Goal: Understand process/instructions

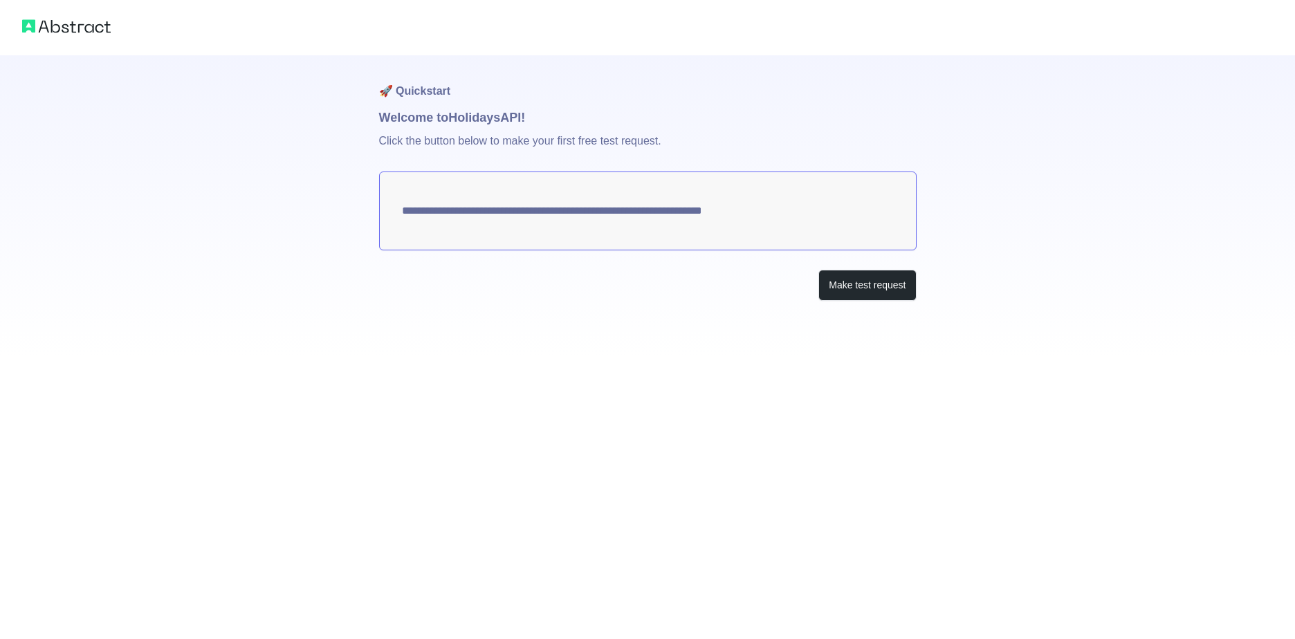
click at [817, 213] on textarea "**********" at bounding box center [648, 211] width 538 height 79
drag, startPoint x: 816, startPoint y: 212, endPoint x: 666, endPoint y: 213, distance: 149.5
click at [701, 217] on textarea "**********" at bounding box center [648, 211] width 538 height 79
click at [565, 219] on textarea "**********" at bounding box center [648, 211] width 538 height 79
click at [862, 291] on button "Make test request" at bounding box center [868, 285] width 98 height 31
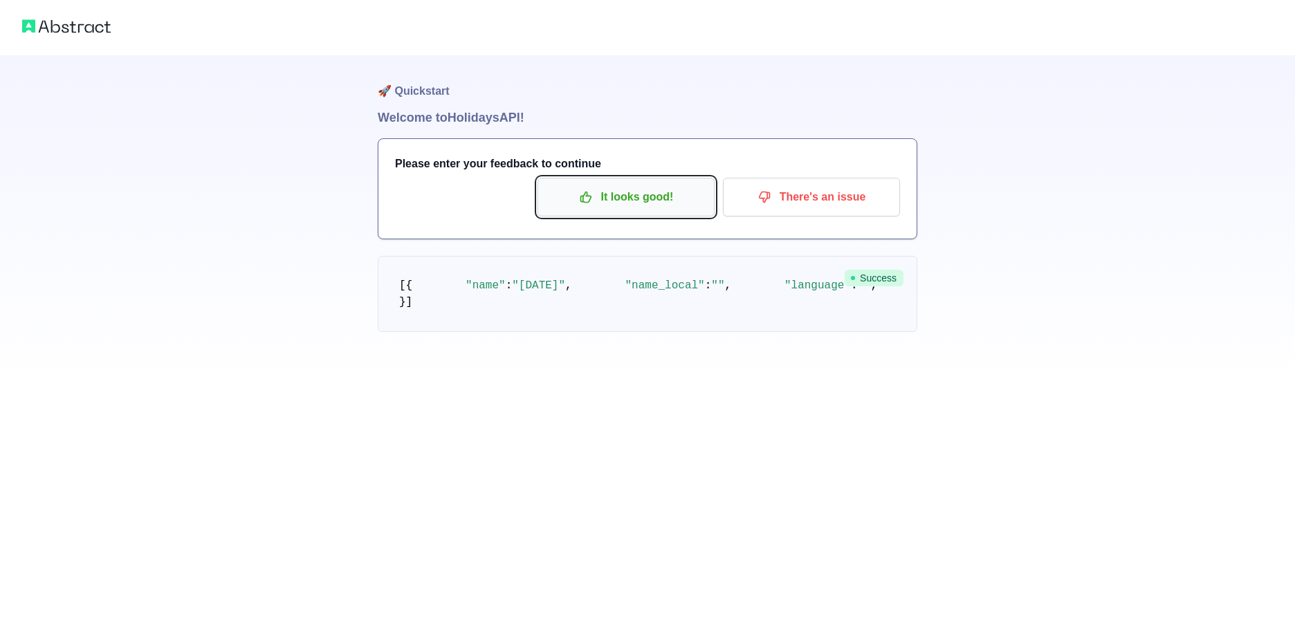
click at [659, 190] on p "It looks good!" at bounding box center [626, 197] width 156 height 24
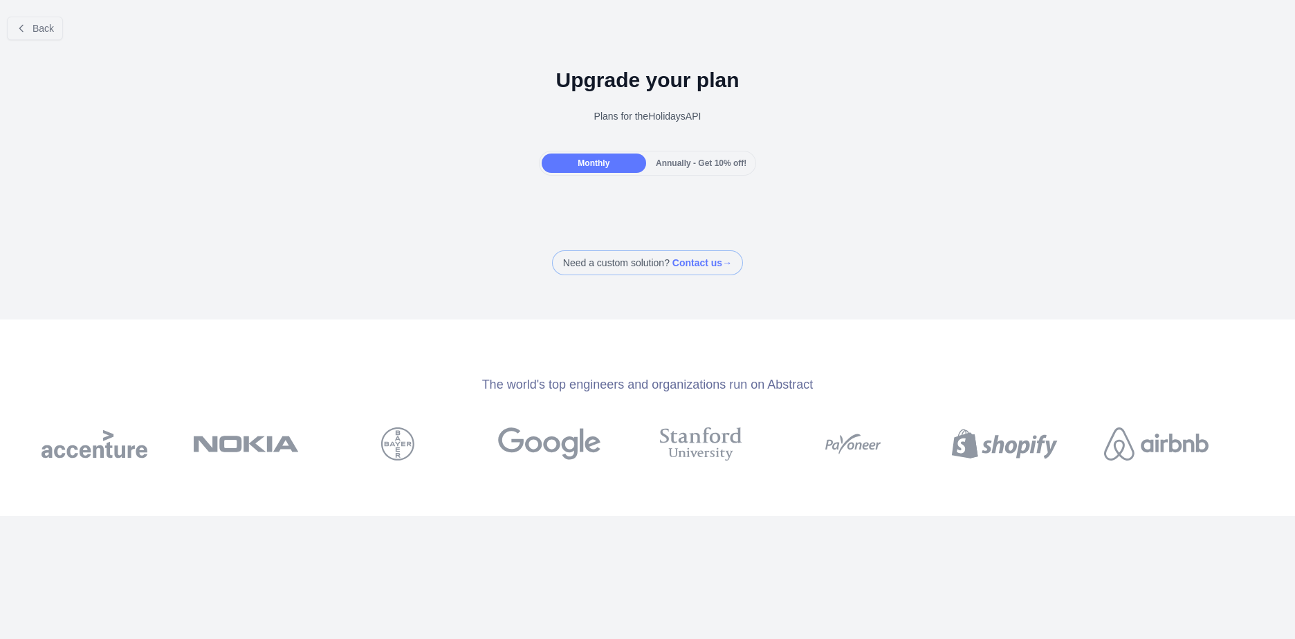
click at [702, 162] on span "Annually - Get 10% off!" at bounding box center [701, 163] width 91 height 10
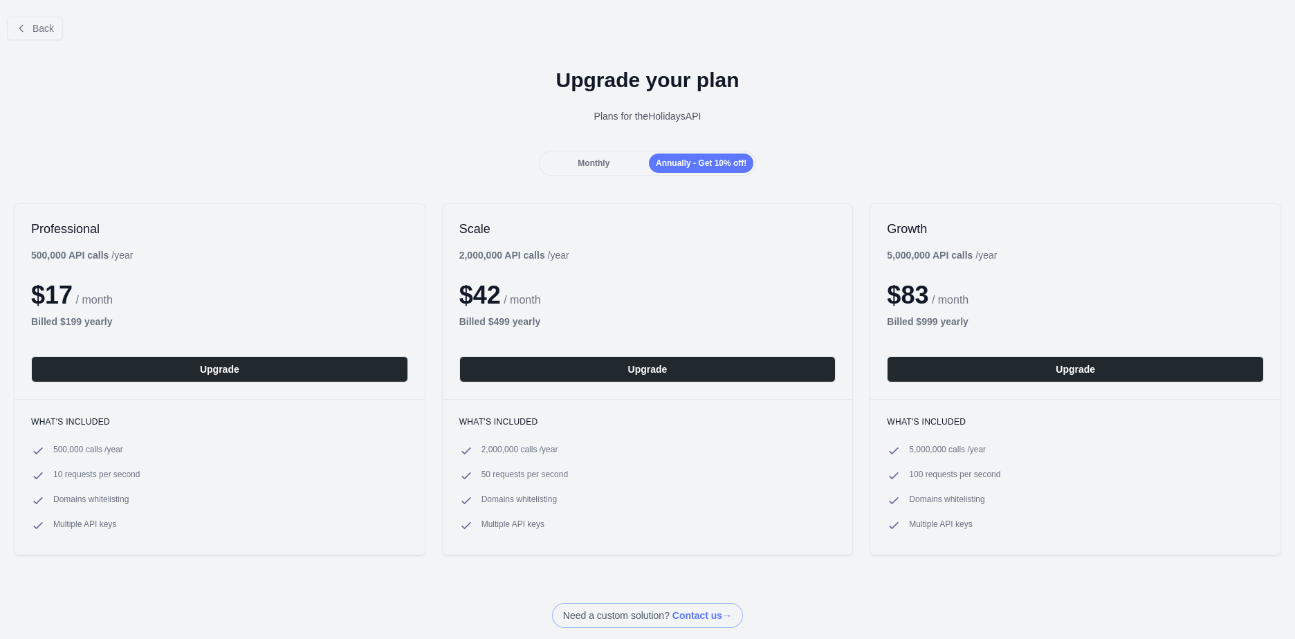
click at [606, 163] on span "Monthly" at bounding box center [594, 163] width 32 height 10
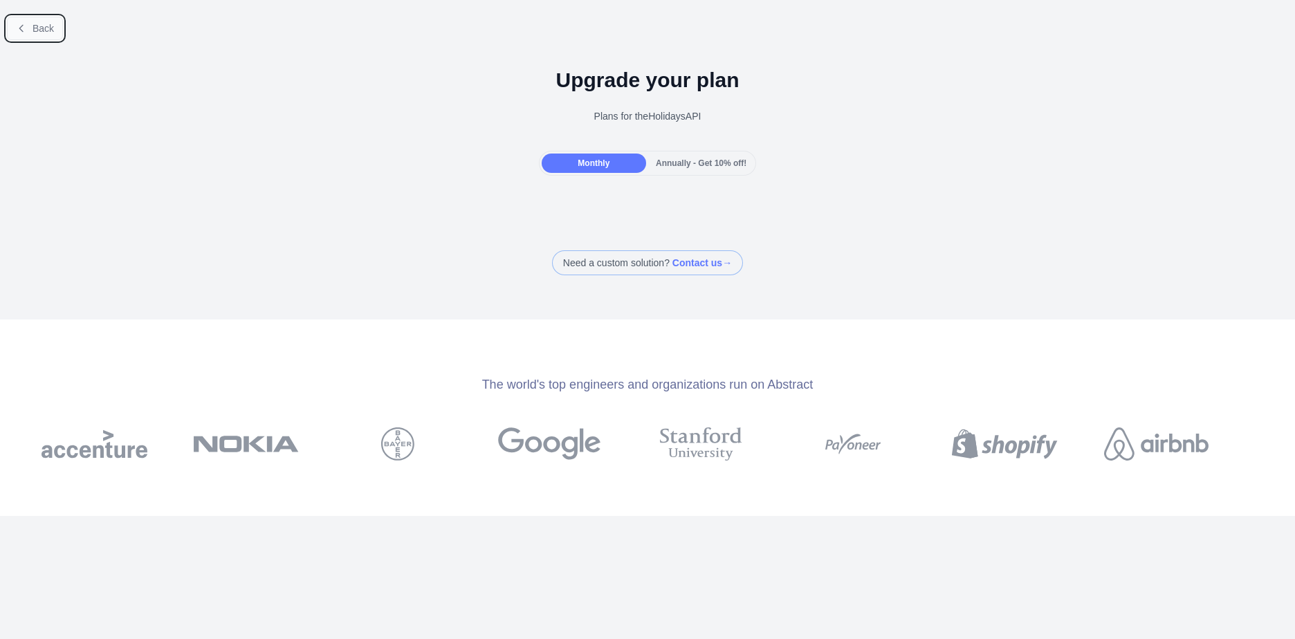
click at [35, 35] on button "Back" at bounding box center [35, 29] width 56 height 24
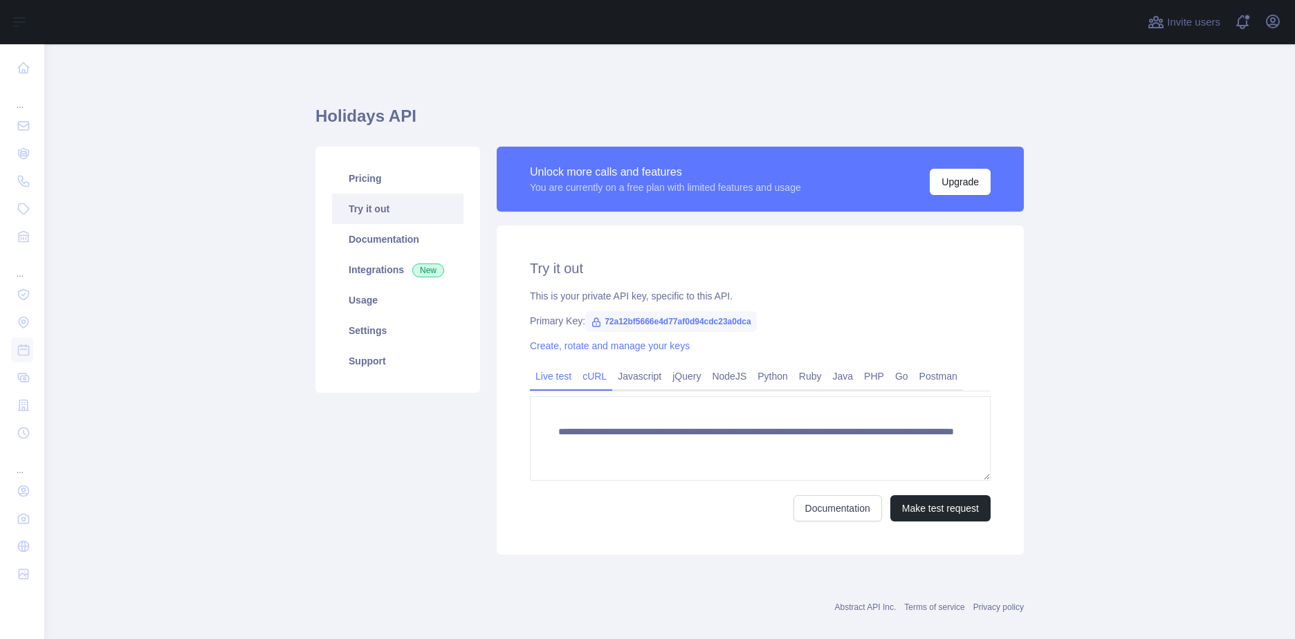
click at [592, 381] on link "cURL" at bounding box center [594, 376] width 35 height 22
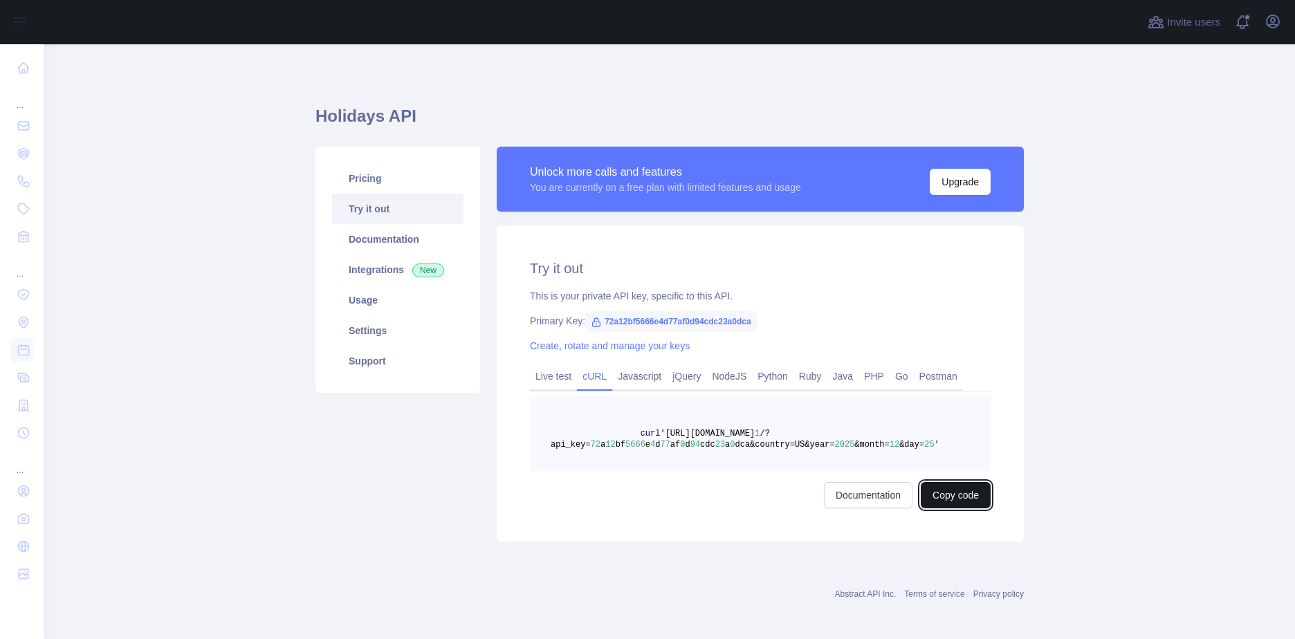
click at [943, 492] on button "Copy code" at bounding box center [956, 495] width 70 height 26
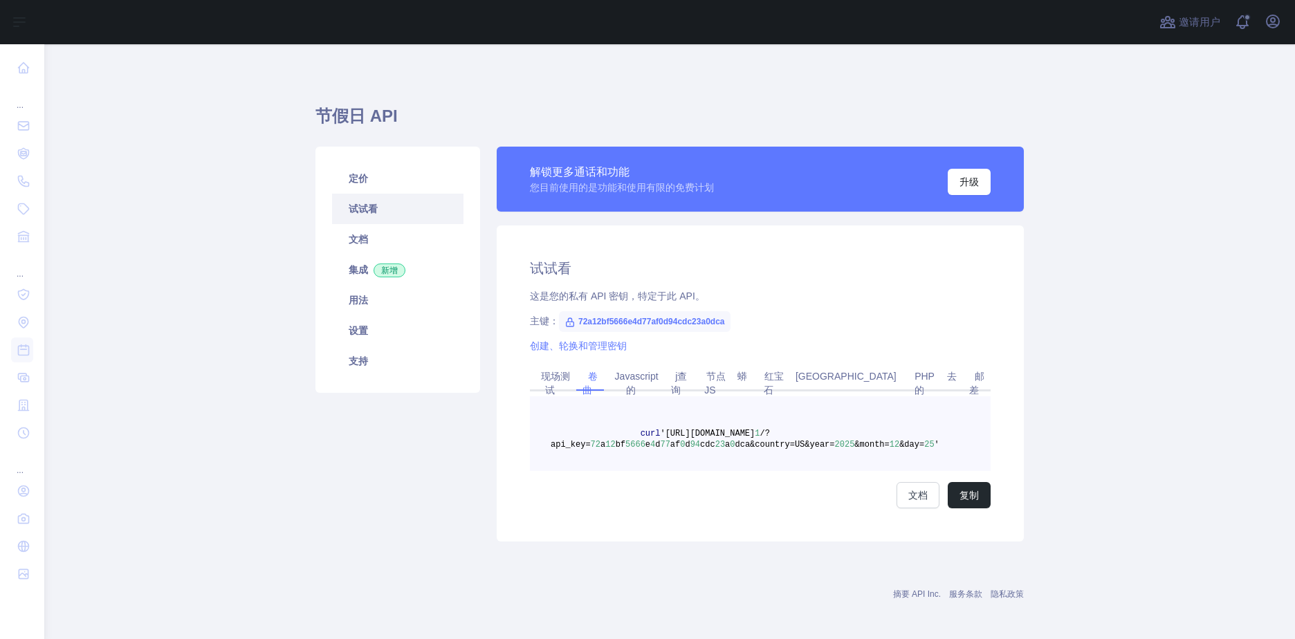
click at [357, 208] on link "试试看" at bounding box center [397, 209] width 131 height 30
click at [359, 207] on link "试试看" at bounding box center [397, 209] width 131 height 30
click at [349, 268] on link "集成 新增" at bounding box center [397, 270] width 131 height 30
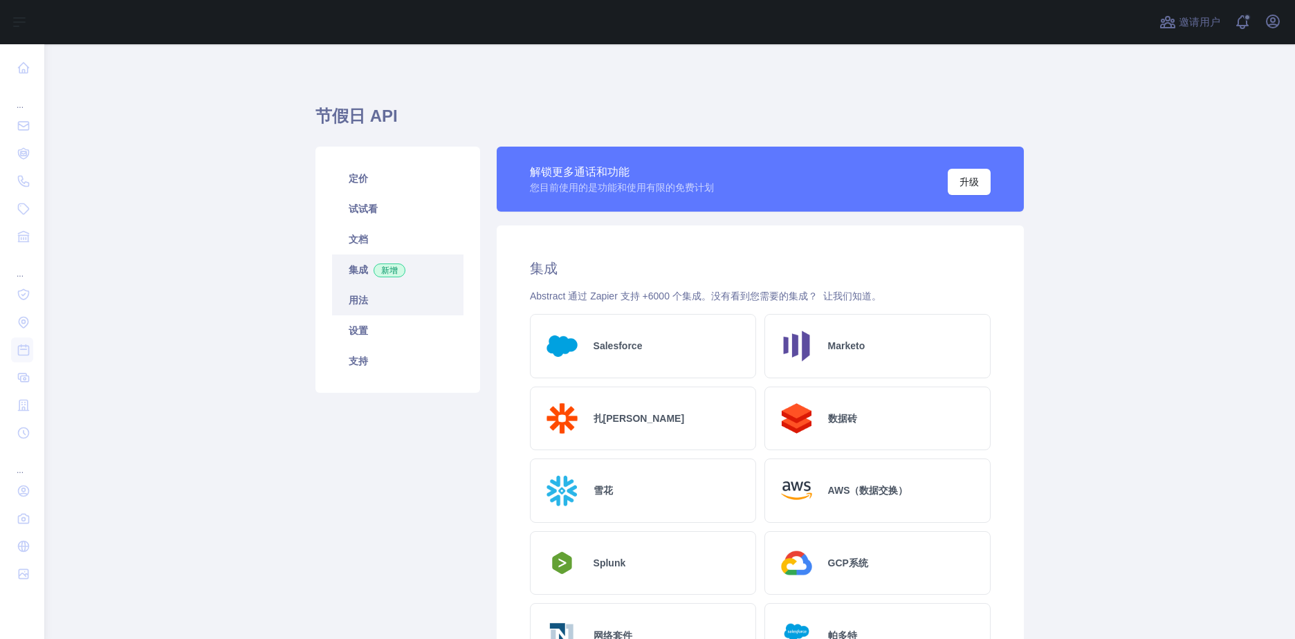
click at [356, 295] on link "用法" at bounding box center [397, 300] width 131 height 30
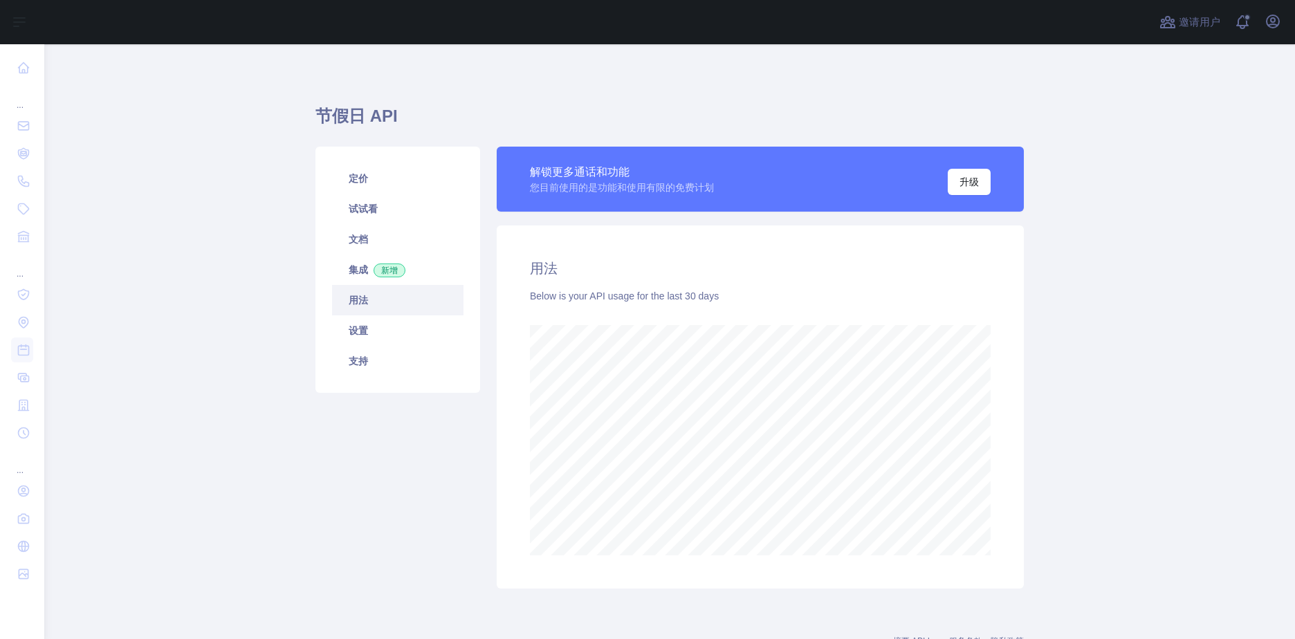
scroll to position [595, 1241]
click at [357, 327] on link "设置" at bounding box center [397, 331] width 131 height 30
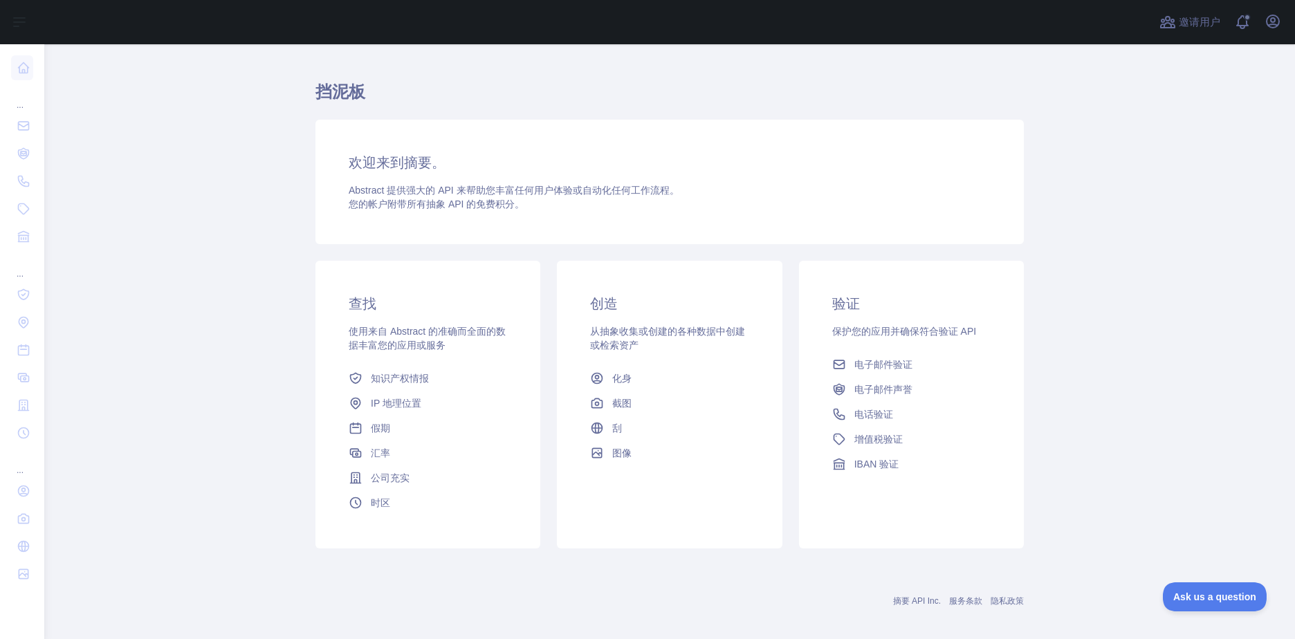
scroll to position [36, 0]
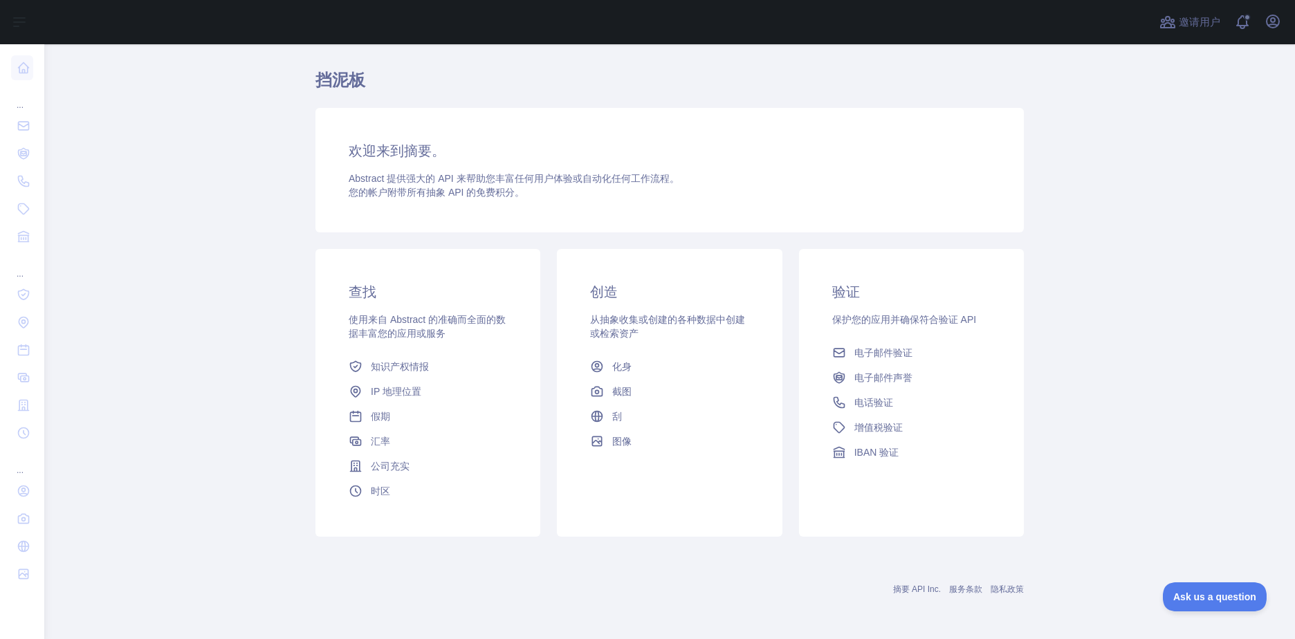
click at [453, 193] on span "您的帐户附带所有抽象 API 的 免费积分 。" at bounding box center [437, 192] width 176 height 11
